Goal: Task Accomplishment & Management: Use online tool/utility

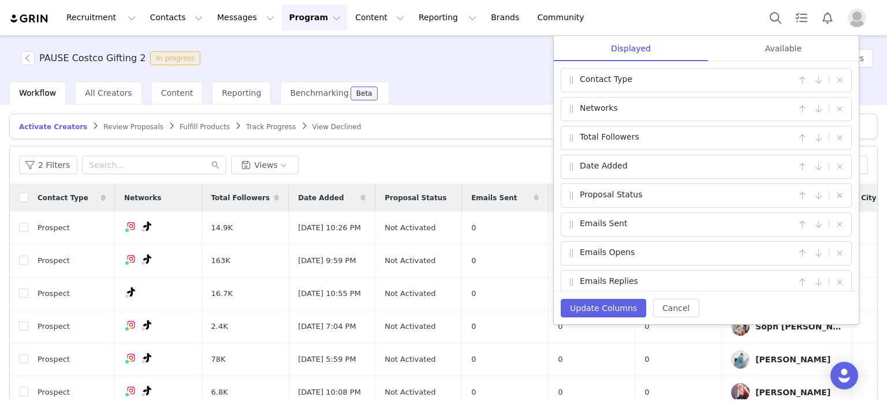
click at [834, 193] on button "button" at bounding box center [840, 196] width 14 height 14
checkbox input "false"
click at [795, 51] on div "Available" at bounding box center [783, 49] width 151 height 26
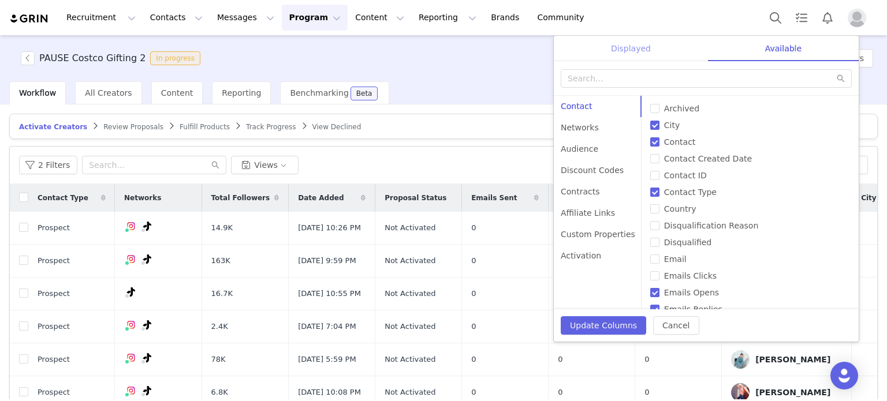
click at [644, 49] on div "Displayed" at bounding box center [631, 49] width 154 height 26
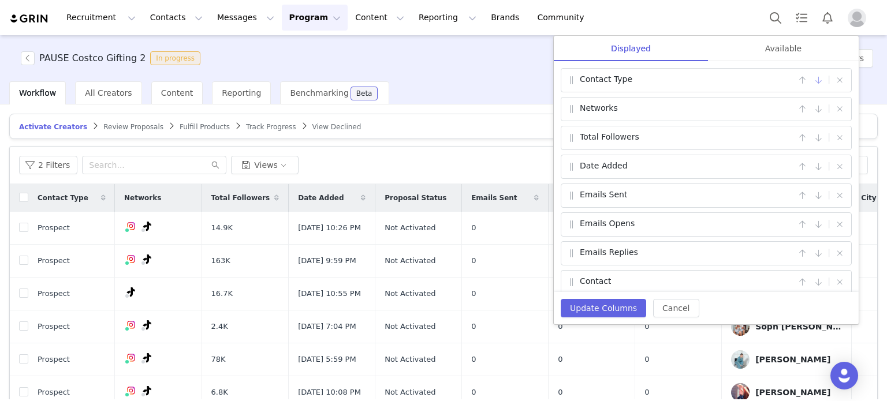
click at [811, 81] on button "button" at bounding box center [818, 80] width 14 height 14
drag, startPoint x: 612, startPoint y: 80, endPoint x: 612, endPoint y: 106, distance: 26.6
click at [612, 106] on div "Contact Type | Total Followers | Date Added | Networks | Emails Sent | Emails O…" at bounding box center [706, 176] width 305 height 231
click at [557, 81] on div "Contact Type | Total Followers | Date Added | Networks | Emails Sent | Emails O…" at bounding box center [706, 176] width 305 height 231
